Goal: Task Accomplishment & Management: Use online tool/utility

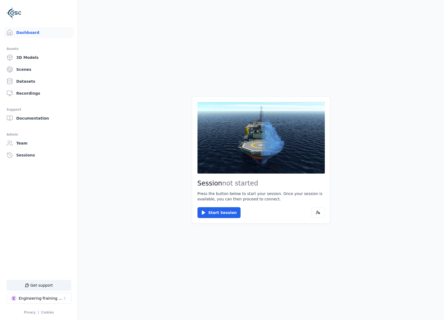
click at [221, 210] on button "Start Session" at bounding box center [219, 212] width 43 height 11
click at [210, 207] on button "Connect" at bounding box center [210, 212] width 25 height 11
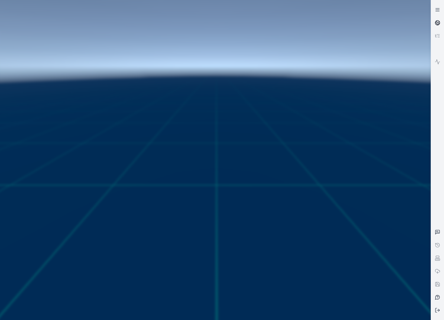
click at [443, 19] on link at bounding box center [437, 22] width 13 height 13
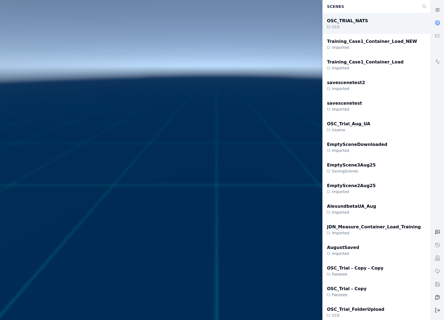
click at [368, 31] on div "OSC_TRIAL_NATS CCS" at bounding box center [377, 23] width 108 height 21
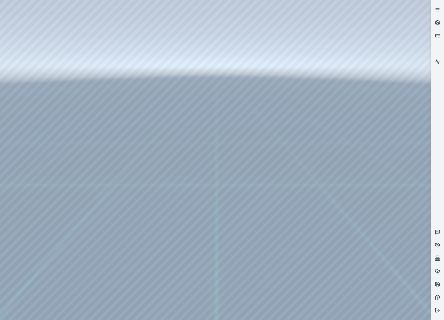
drag, startPoint x: 267, startPoint y: 177, endPoint x: 269, endPoint y: 182, distance: 5.7
drag, startPoint x: 153, startPoint y: 115, endPoint x: 204, endPoint y: 200, distance: 99.0
drag, startPoint x: 181, startPoint y: 123, endPoint x: 221, endPoint y: 209, distance: 94.9
drag, startPoint x: 181, startPoint y: 111, endPoint x: 204, endPoint y: 167, distance: 60.5
drag, startPoint x: 193, startPoint y: 152, endPoint x: 203, endPoint y: 159, distance: 11.8
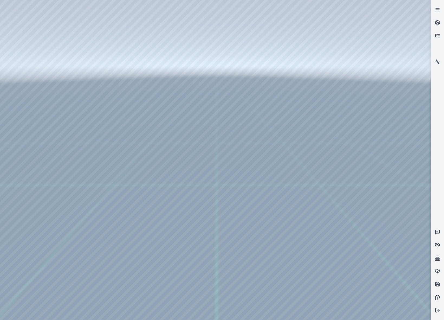
drag, startPoint x: 204, startPoint y: 153, endPoint x: 187, endPoint y: 148, distance: 17.3
click at [188, 148] on div at bounding box center [215, 160] width 431 height 320
drag, startPoint x: 258, startPoint y: 125, endPoint x: 258, endPoint y: 155, distance: 30.1
drag, startPoint x: 229, startPoint y: 159, endPoint x: 181, endPoint y: 292, distance: 141.0
drag, startPoint x: 256, startPoint y: 196, endPoint x: 211, endPoint y: 218, distance: 50.0
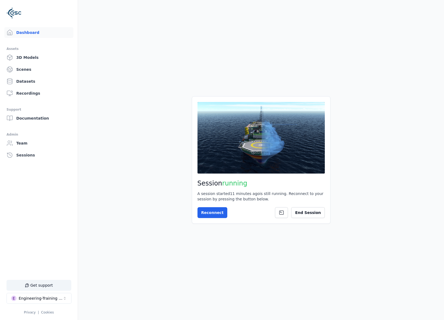
click at [32, 300] on div "Engineering-Training (SSO Staging)" at bounding box center [41, 297] width 44 height 5
type input "***"
click at [40, 273] on div "O OceanFrame" at bounding box center [36, 275] width 62 height 9
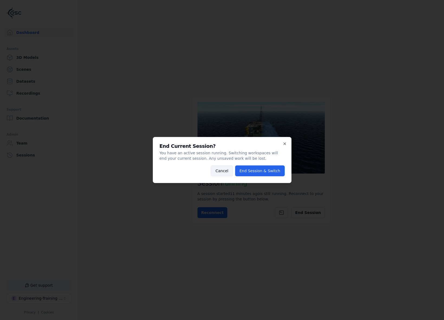
click at [217, 171] on button "Cancel" at bounding box center [222, 170] width 22 height 11
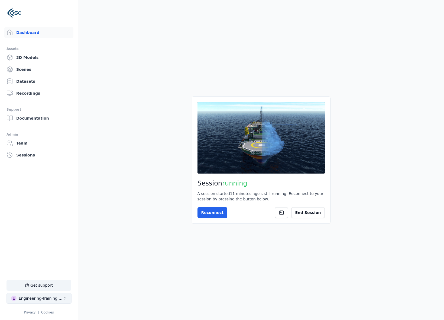
click at [59, 300] on div "Engineering-Training (SSO Staging)" at bounding box center [41, 297] width 44 height 5
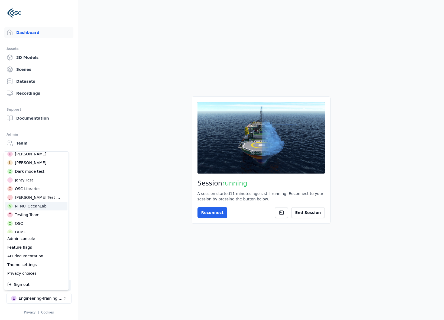
scroll to position [171, 0]
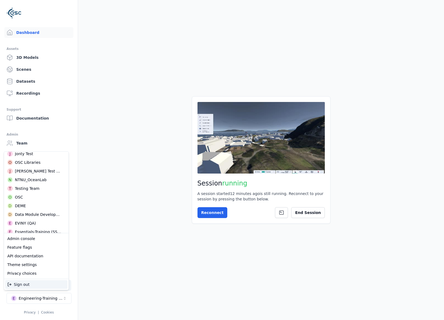
click at [50, 297] on html "Support Dashboard Assets 3D Models Scenes Datasets Recordings Support Documenta…" at bounding box center [222, 160] width 444 height 320
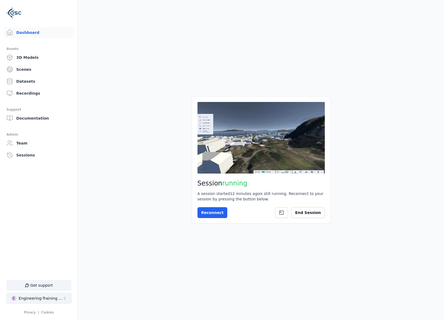
click at [49, 298] on div "Engineering-Training (SSO Staging)" at bounding box center [41, 297] width 44 height 5
type input "*****"
click at [52, 274] on div "O OceanFrame" at bounding box center [36, 275] width 62 height 9
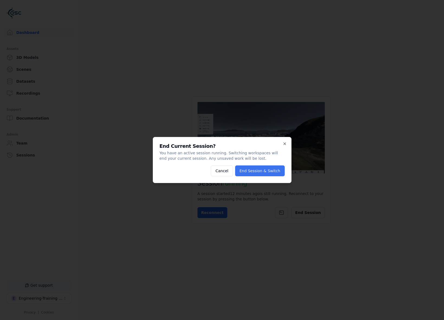
click at [264, 170] on button "End Session & Switch" at bounding box center [260, 170] width 50 height 11
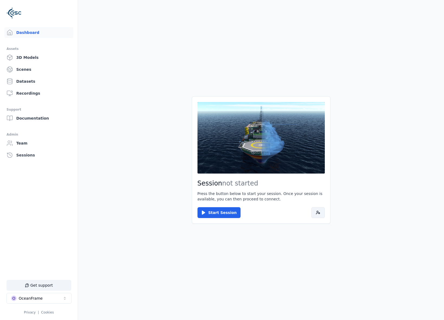
click at [324, 213] on button at bounding box center [318, 212] width 14 height 11
click at [44, 296] on button "O OceanFrame" at bounding box center [39, 298] width 65 height 11
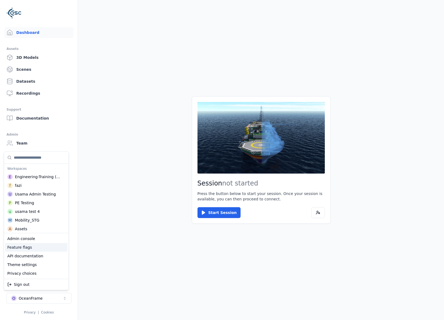
click at [25, 250] on div "Feature flags" at bounding box center [36, 247] width 62 height 9
select select "****"
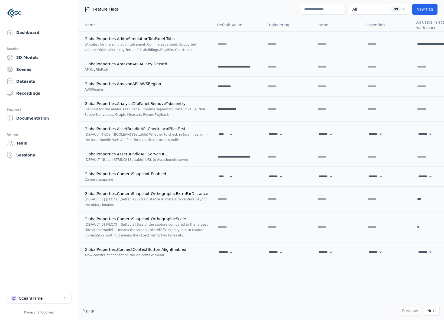
click at [301, 10] on input at bounding box center [323, 9] width 45 height 11
type input "**"
select select "****"
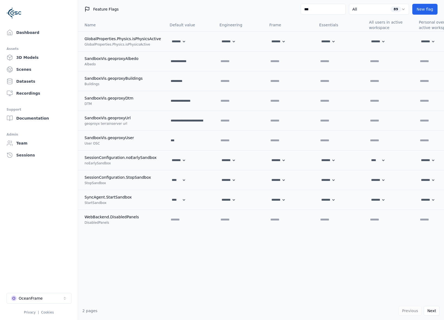
type input "****"
select select "****"
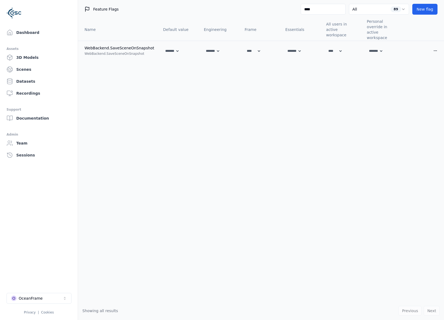
type input "****"
click at [52, 38] on link "Dashboard" at bounding box center [38, 32] width 69 height 11
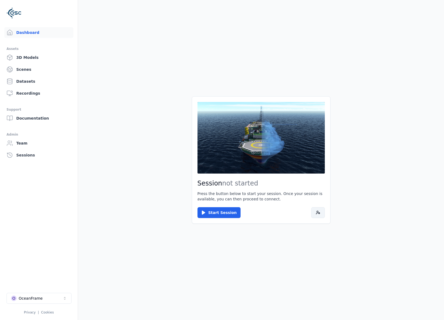
click at [321, 213] on button at bounding box center [318, 212] width 14 height 11
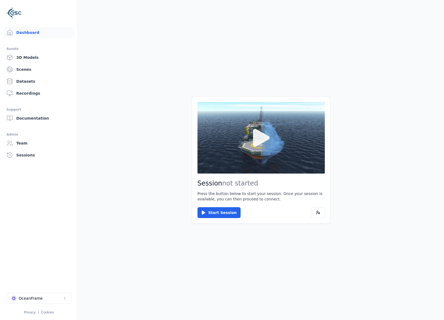
click at [261, 146] on icon at bounding box center [261, 138] width 26 height 26
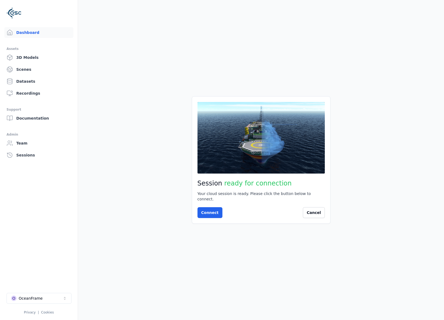
click at [303, 298] on main "Session ready for connection Your cloud session is ready. Please click the butt…" at bounding box center [261, 160] width 366 height 320
click at [208, 208] on button "Connect" at bounding box center [210, 212] width 25 height 11
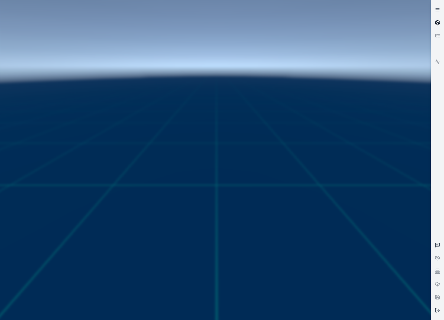
click at [439, 24] on icon at bounding box center [437, 22] width 5 height 5
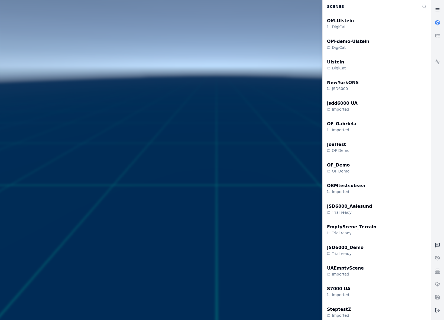
click at [441, 12] on link at bounding box center [437, 9] width 13 height 13
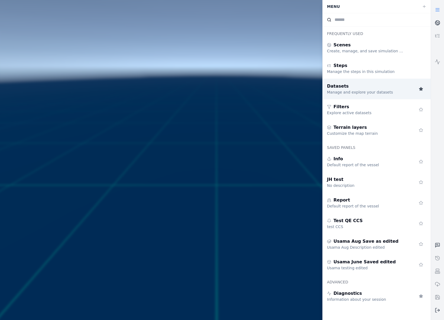
click at [423, 90] on icon at bounding box center [421, 89] width 4 height 4
click at [438, 17] on link at bounding box center [437, 22] width 13 height 13
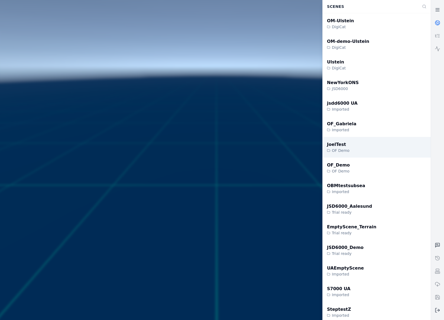
click at [381, 154] on div "JoelTest OF Demo" at bounding box center [377, 147] width 108 height 21
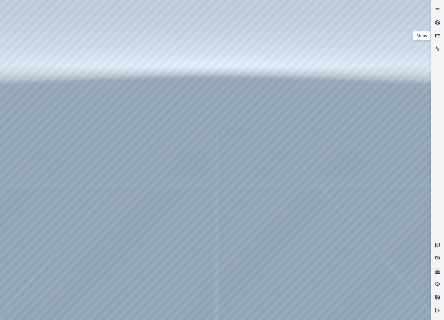
click at [433, 36] on link at bounding box center [437, 35] width 13 height 13
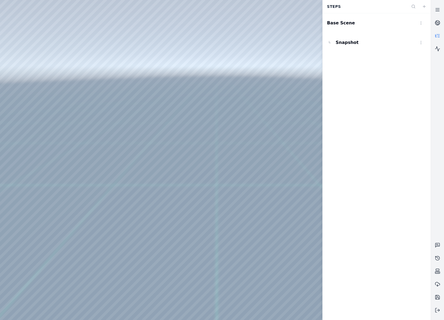
click at [433, 36] on link at bounding box center [437, 35] width 13 height 13
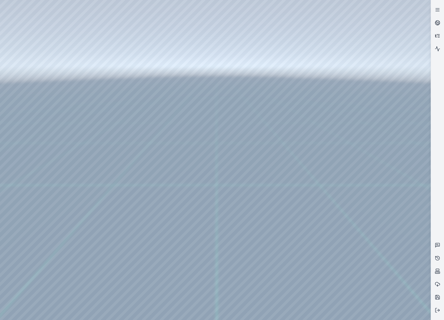
click at [433, 36] on link at bounding box center [437, 35] width 13 height 13
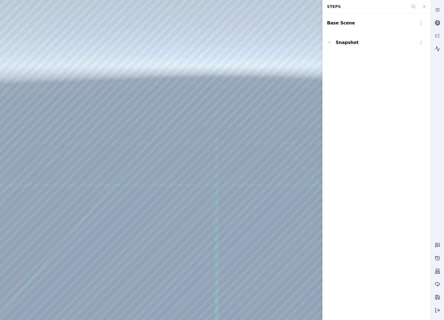
click at [438, 21] on icon at bounding box center [437, 22] width 5 height 5
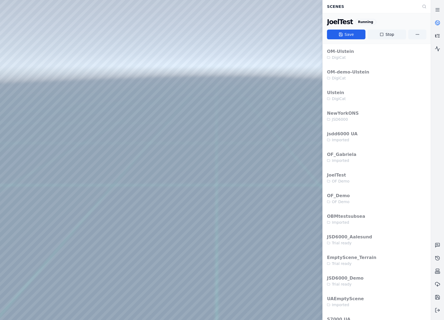
click at [439, 35] on icon at bounding box center [437, 35] width 5 height 5
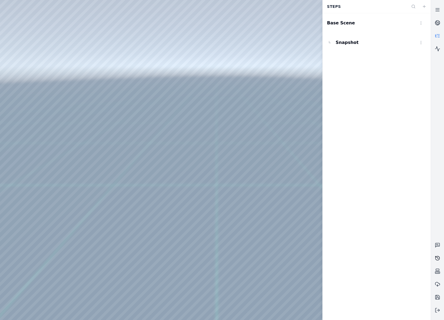
click at [435, 259] on icon at bounding box center [437, 257] width 5 height 5
click at [438, 312] on icon at bounding box center [437, 309] width 5 height 5
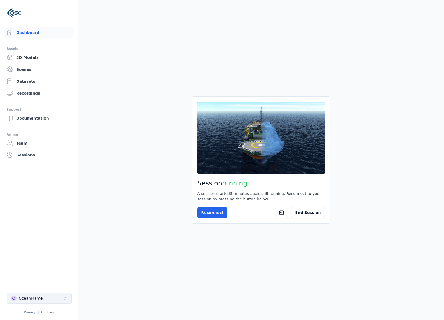
click at [41, 301] on button "O OceanFrame" at bounding box center [39, 298] width 65 height 11
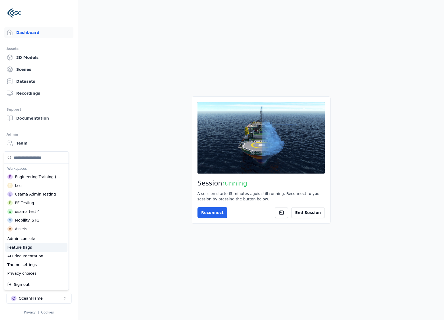
click at [54, 247] on div "Feature flags" at bounding box center [36, 247] width 62 height 9
select select "****"
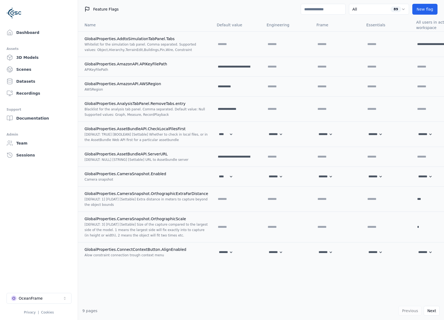
click at [332, 11] on input at bounding box center [323, 9] width 45 height 11
paste input "**********"
type input "**********"
select select "****"
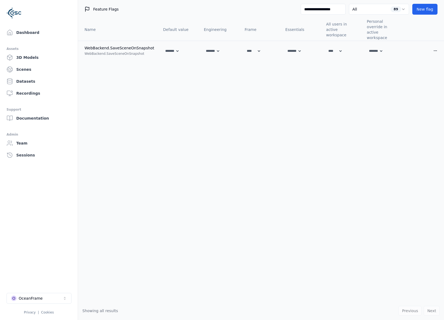
type input "**********"
click at [36, 34] on link "Dashboard" at bounding box center [38, 32] width 69 height 11
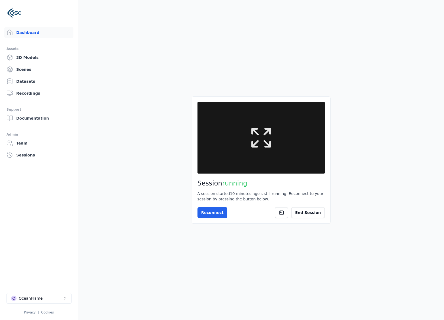
click at [233, 146] on button at bounding box center [261, 138] width 127 height 72
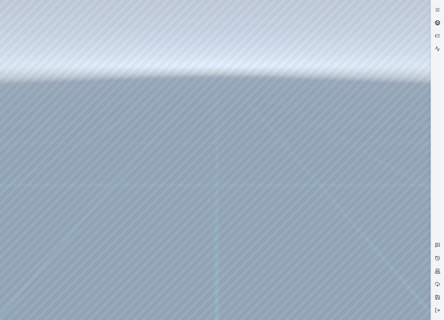
click at [435, 24] on icon at bounding box center [437, 22] width 5 height 5
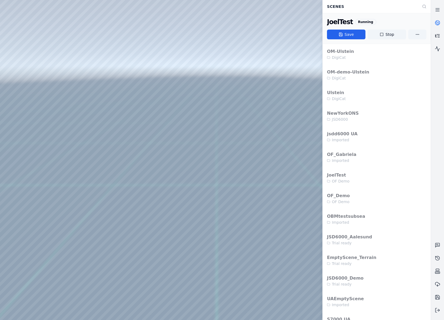
click at [436, 37] on icon at bounding box center [437, 35] width 5 height 5
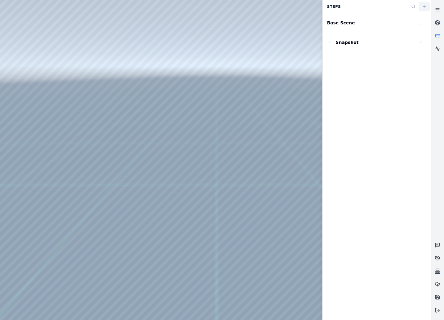
click at [425, 8] on icon "button" at bounding box center [424, 6] width 4 height 4
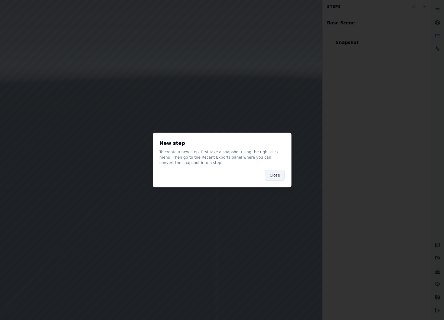
click at [271, 177] on button "Close" at bounding box center [275, 175] width 20 height 11
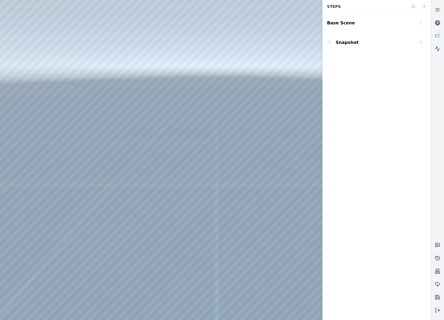
click at [432, 26] on link at bounding box center [437, 22] width 13 height 13
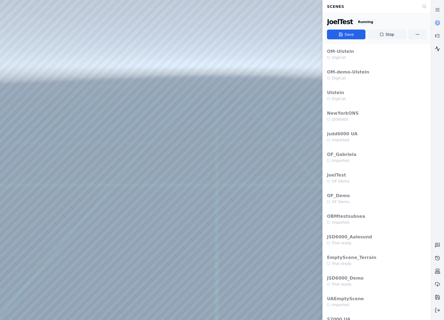
click at [442, 49] on link at bounding box center [437, 48] width 13 height 13
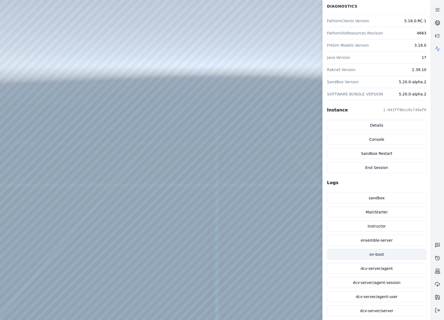
scroll to position [71, 0]
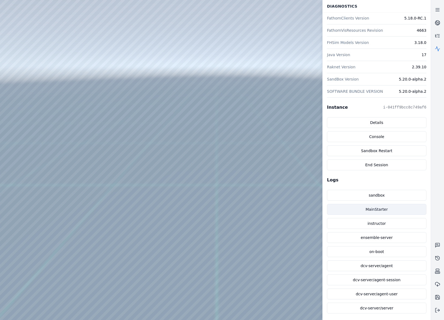
click at [383, 206] on link "MainStarter" at bounding box center [376, 209] width 99 height 11
click at [438, 314] on button at bounding box center [437, 310] width 13 height 13
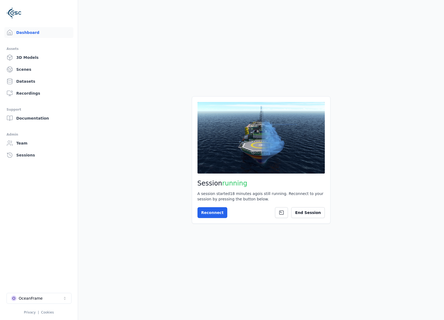
click at [31, 301] on button "O OceanFrame" at bounding box center [39, 298] width 65 height 11
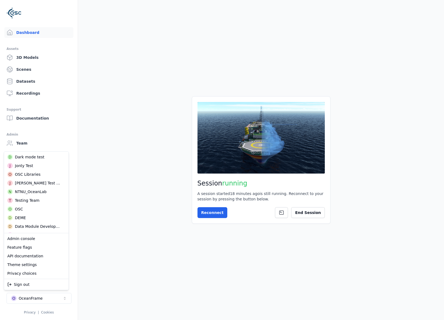
scroll to position [175, 0]
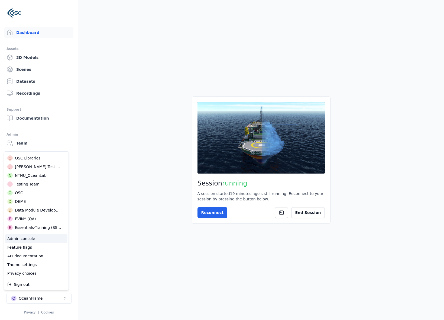
click at [108, 230] on html "Support Dashboard Assets 3D Models Scenes Datasets Recordings Support Documenta…" at bounding box center [222, 160] width 444 height 320
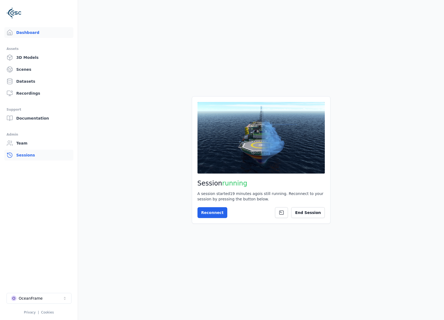
click at [37, 153] on link "Sessions" at bounding box center [38, 155] width 69 height 11
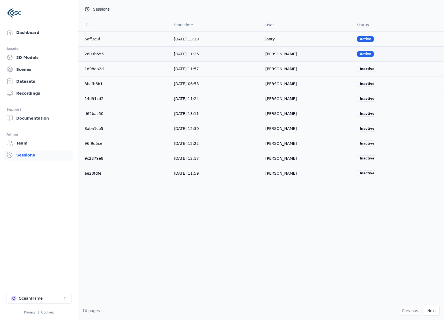
click at [90, 53] on link "2603b555" at bounding box center [94, 54] width 19 height 4
click at [91, 55] on link "2603b555" at bounding box center [94, 54] width 19 height 4
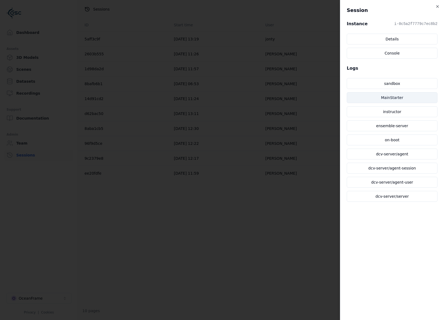
click at [391, 94] on link "MainStarter" at bounding box center [392, 97] width 91 height 11
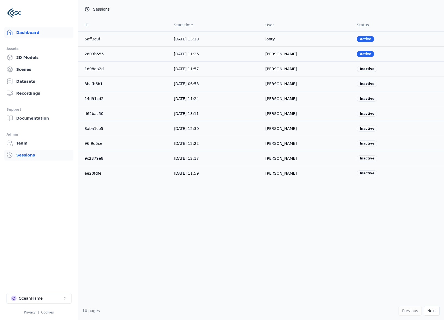
click at [23, 32] on link "Dashboard" at bounding box center [38, 32] width 69 height 11
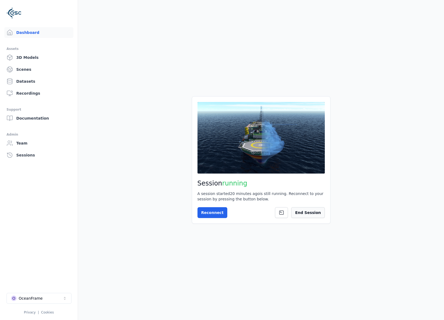
click at [315, 217] on button "End Session" at bounding box center [307, 212] width 33 height 11
click at [150, 85] on main "Session not started Press the button below to start your session. Once your ses…" at bounding box center [261, 160] width 366 height 320
click at [233, 259] on main "Session not started Press the button below to start your session. Once your ses…" at bounding box center [261, 160] width 366 height 320
click at [54, 298] on button "O OceanFrame" at bounding box center [39, 298] width 65 height 11
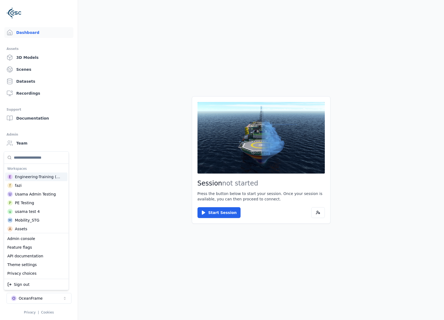
click at [26, 175] on div "Engineering-Training (SSO Staging)" at bounding box center [38, 176] width 47 height 5
click at [84, 229] on html "Support Dashboard Assets 3D Models Scenes Datasets Recordings Support Documenta…" at bounding box center [222, 160] width 444 height 320
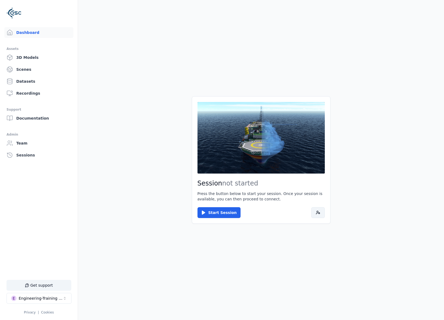
click at [318, 215] on button at bounding box center [318, 212] width 14 height 11
click at [204, 211] on icon at bounding box center [203, 212] width 5 height 5
click at [208, 208] on button "Connect" at bounding box center [210, 212] width 25 height 11
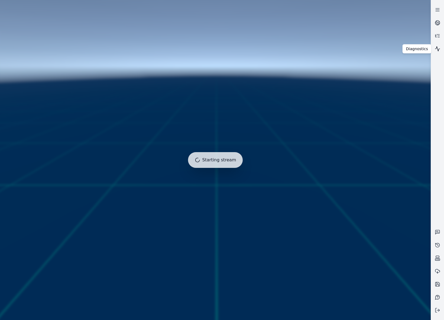
click at [437, 52] on link at bounding box center [437, 48] width 13 height 13
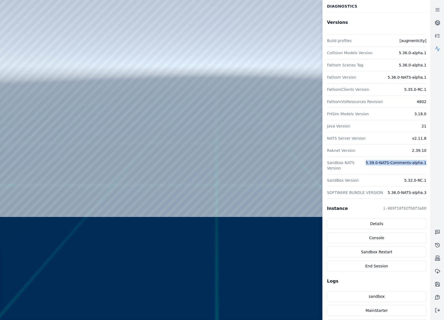
drag, startPoint x: 423, startPoint y: 164, endPoint x: 365, endPoint y: 163, distance: 58.6
click at [365, 163] on div "Versions Build profiles [augmentcity] Collision Models Version 5.36.0-alpha.1 F…" at bounding box center [377, 217] width 108 height 408
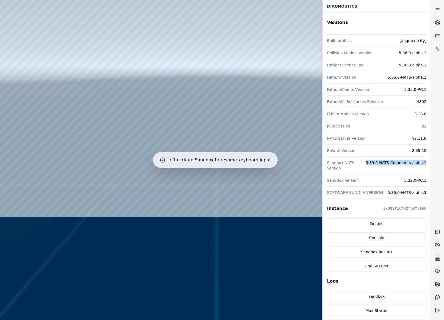
copy dd "5.39.0-NATS-Comments-alpha.1"
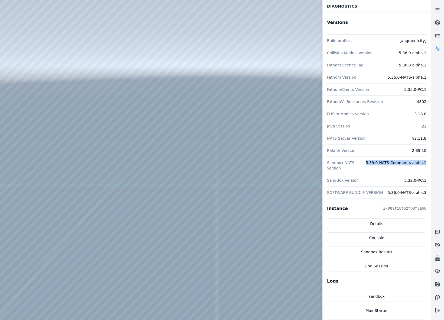
drag, startPoint x: 139, startPoint y: 198, endPoint x: 148, endPoint y: 208, distance: 13.6
click at [436, 23] on circle at bounding box center [438, 23] width 5 height 5
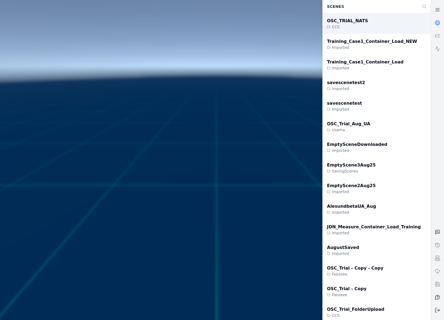
click at [389, 29] on div "OSC_TRIAL_NATS CCS" at bounding box center [377, 23] width 108 height 21
